Goal: Information Seeking & Learning: Learn about a topic

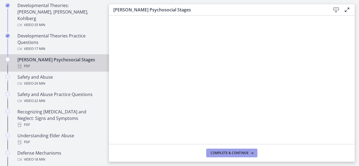
click at [221, 154] on span "Complete & continue" at bounding box center [229, 153] width 38 height 4
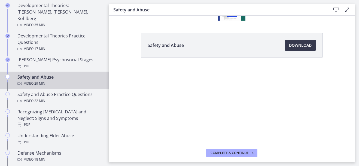
click at [340, 36] on div "Safety and Abuse Download Opens in a new window" at bounding box center [231, 58] width 245 height 51
click at [229, 20] on img at bounding box center [231, 18] width 27 height 27
click at [231, 17] on div at bounding box center [231, 18] width 27 height 27
click at [237, 19] on div at bounding box center [231, 18] width 27 height 27
click at [344, 12] on icon at bounding box center [346, 10] width 7 height 7
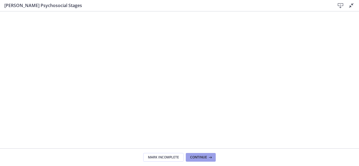
click at [203, 157] on span "Continue" at bounding box center [198, 158] width 17 height 4
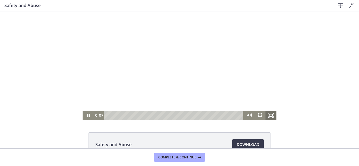
click at [267, 113] on icon "Fullscreen" at bounding box center [270, 115] width 11 height 9
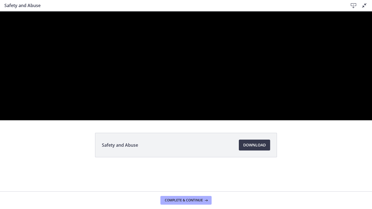
click at [192, 119] on div at bounding box center [186, 65] width 372 height 109
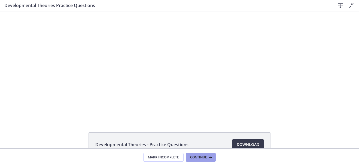
click at [199, 156] on span "Continue" at bounding box center [198, 158] width 17 height 4
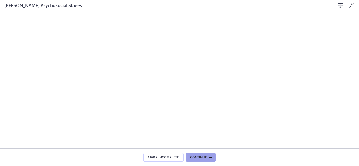
click at [199, 156] on span "Continue" at bounding box center [198, 158] width 17 height 4
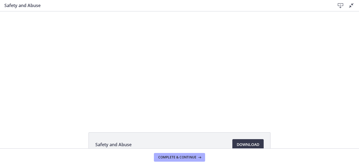
click at [339, 4] on icon at bounding box center [340, 5] width 7 height 7
click at [351, 5] on icon at bounding box center [351, 5] width 7 height 7
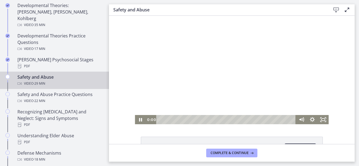
drag, startPoint x: 163, startPoint y: 120, endPoint x: 152, endPoint y: 121, distance: 12.0
click at [147, 121] on div "0:00 0:00" at bounding box center [221, 119] width 150 height 9
click at [325, 122] on icon "Fullscreen" at bounding box center [325, 121] width 1 height 1
click at [321, 120] on icon "Fullscreen" at bounding box center [322, 119] width 11 height 9
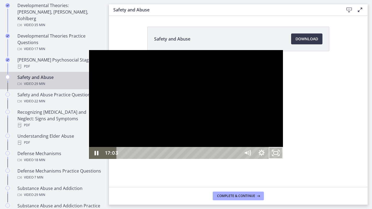
click at [282, 148] on div at bounding box center [185, 104] width 193 height 109
drag, startPoint x: 322, startPoint y: 148, endPoint x: 332, endPoint y: 156, distance: 12.3
click at [282, 157] on div at bounding box center [185, 104] width 193 height 109
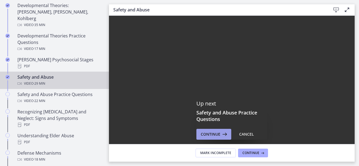
click at [220, 134] on icon at bounding box center [224, 134] width 8 height 7
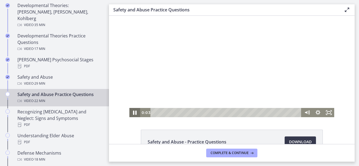
click at [133, 112] on icon "Pause" at bounding box center [135, 113] width 4 height 4
